Goal: Book appointment/travel/reservation

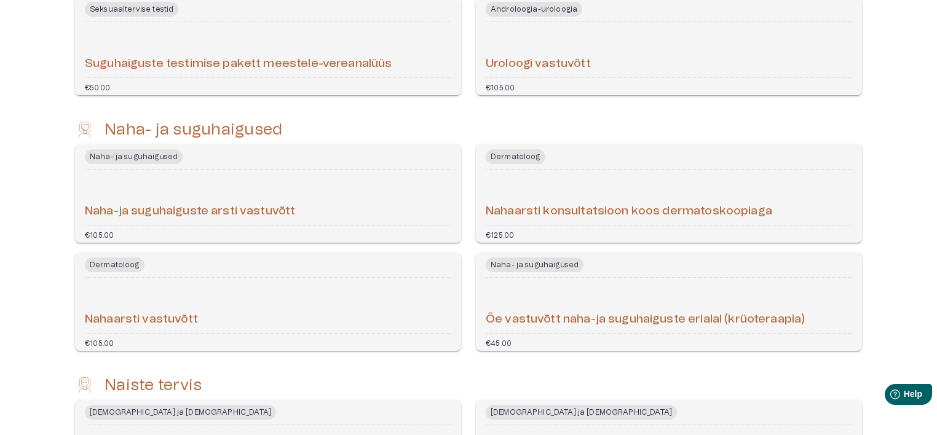
scroll to position [1868, 0]
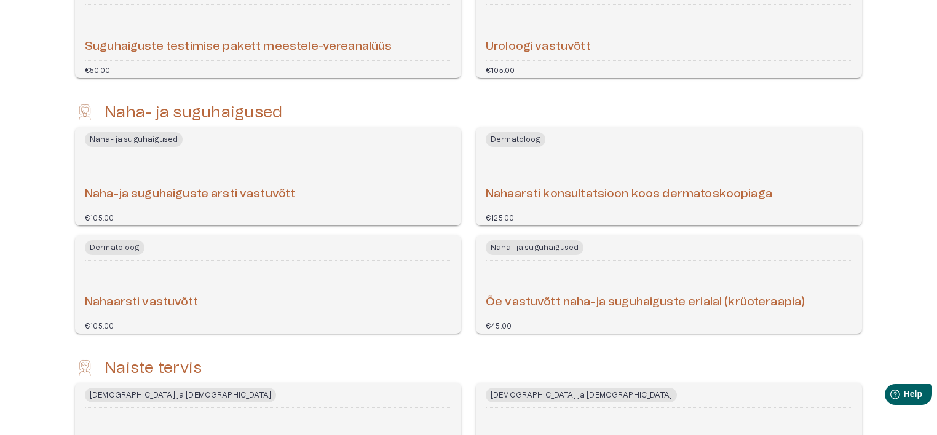
click at [271, 177] on div "Naha-ja suguhaiguste arsti vastuvõtt" at bounding box center [268, 179] width 366 height 45
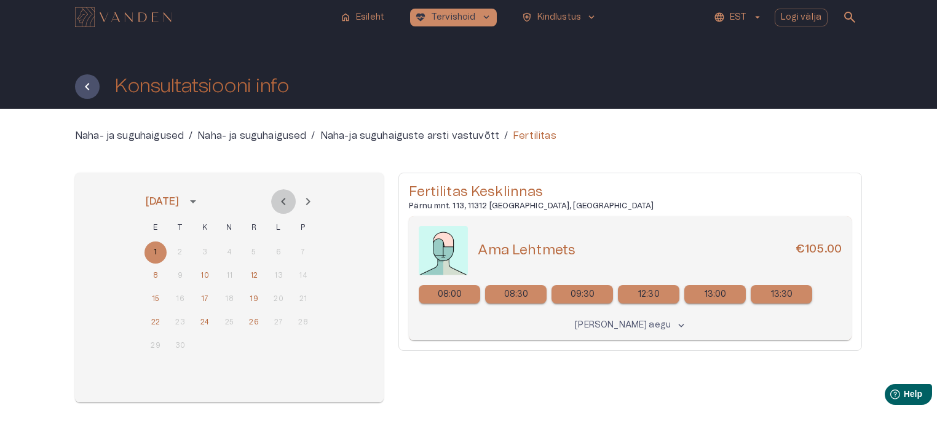
click at [285, 207] on icon "Previous month" at bounding box center [283, 201] width 15 height 15
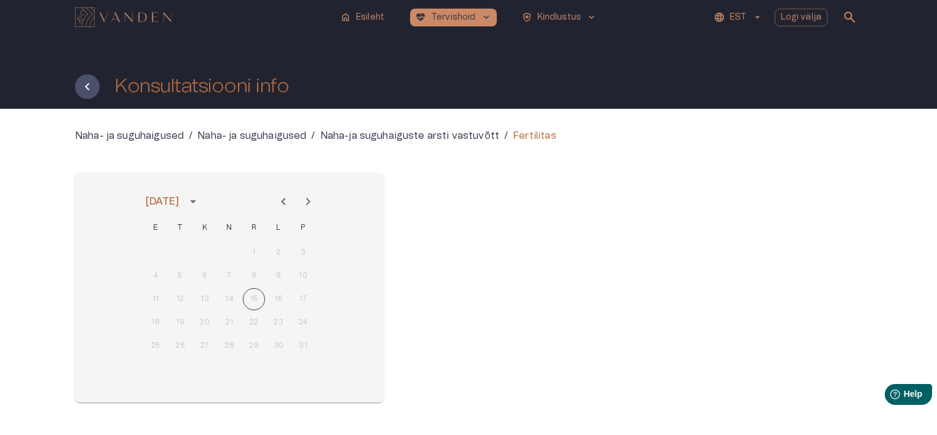
scroll to position [1868, 0]
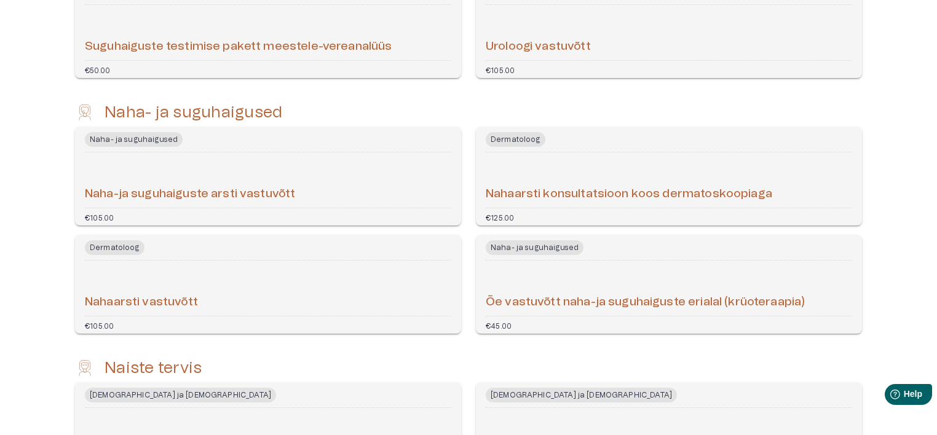
click at [269, 293] on div "Nahaarsti vastuvõtt" at bounding box center [268, 288] width 366 height 45
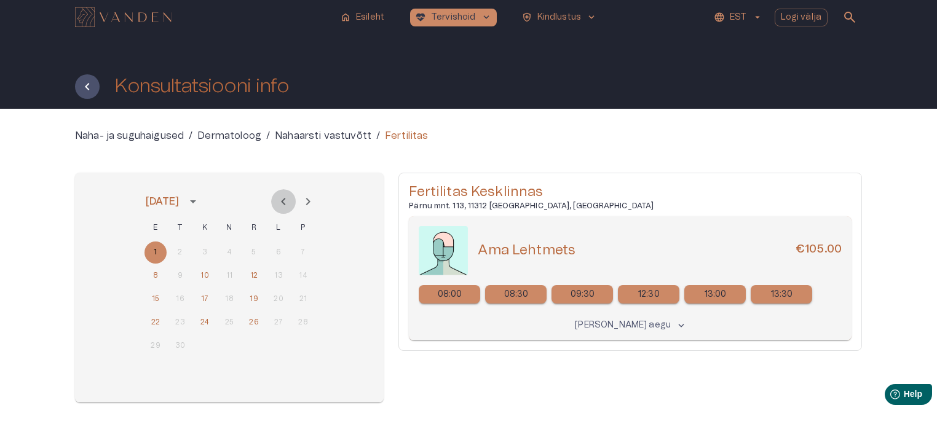
click at [283, 205] on icon "Previous month" at bounding box center [283, 201] width 15 height 15
